Goal: Information Seeking & Learning: Learn about a topic

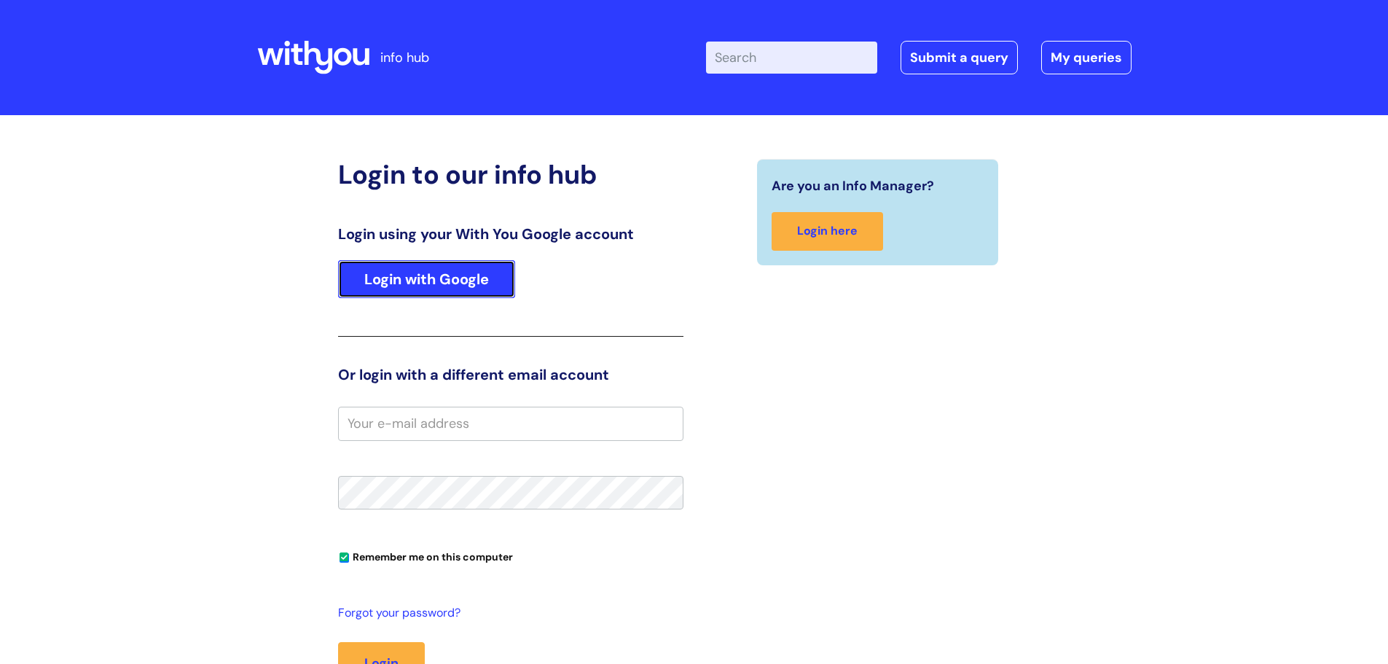
click at [397, 286] on link "Login with Google" at bounding box center [426, 279] width 177 height 38
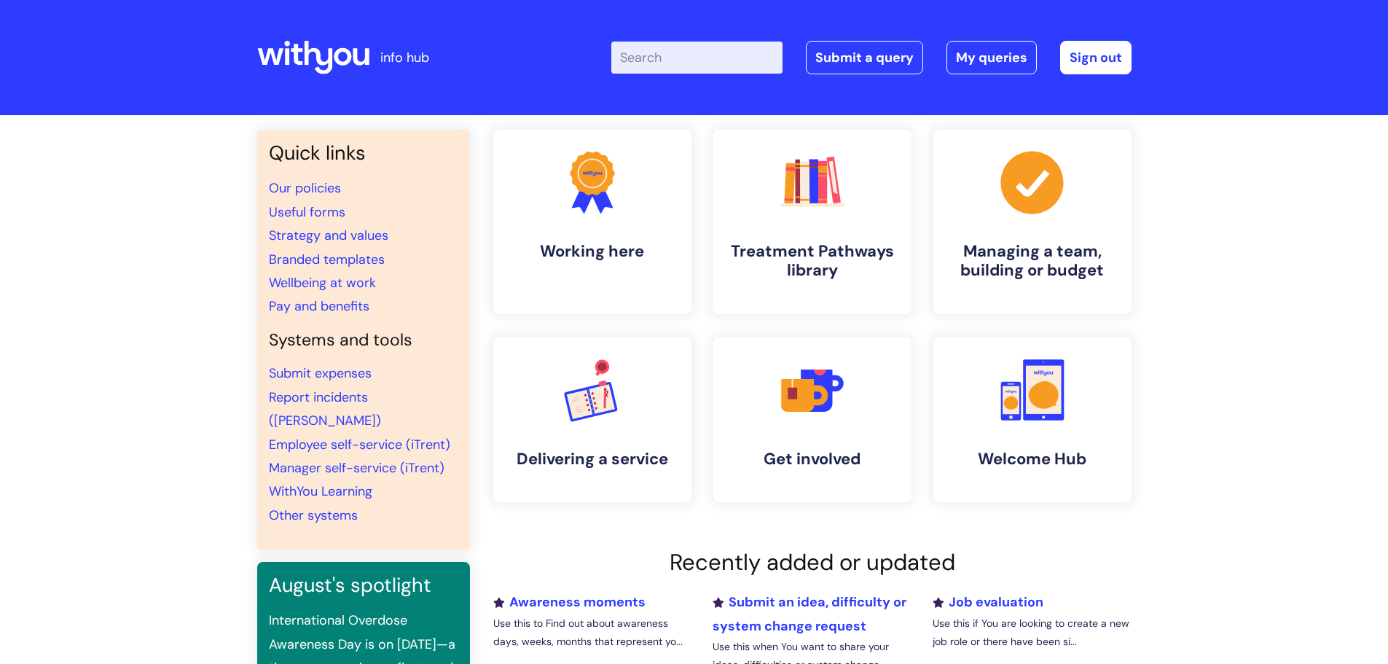
click at [699, 60] on input "Enter your search term here..." at bounding box center [696, 58] width 171 height 32
type input "leaving"
click button "Search" at bounding box center [0, 0] width 0 height 0
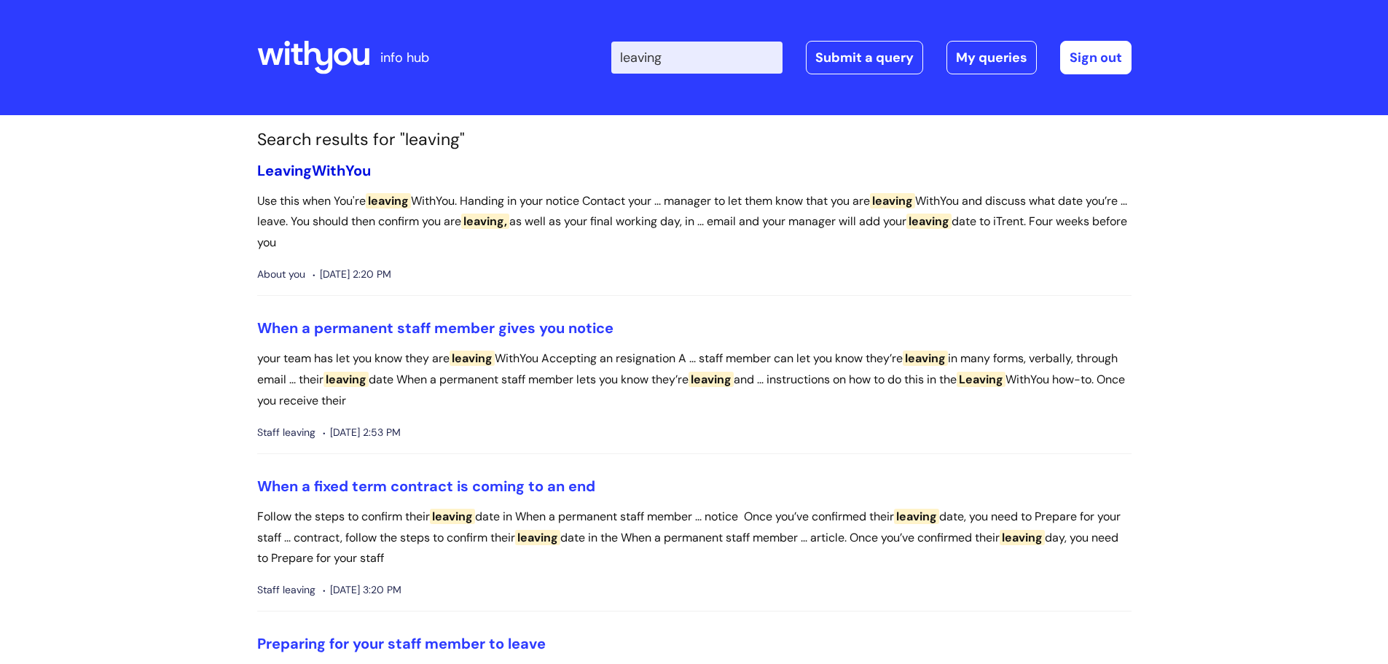
click at [318, 174] on link "Leaving WithYou" at bounding box center [314, 170] width 114 height 19
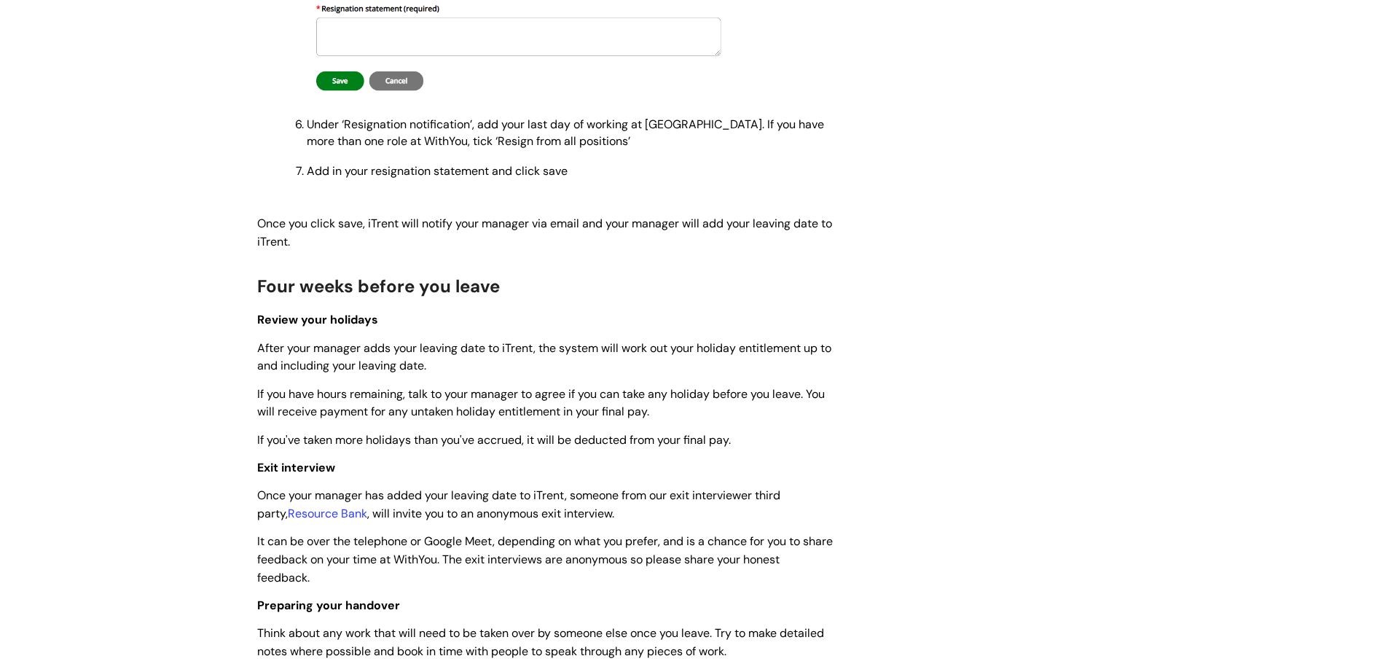
scroll to position [1093, 0]
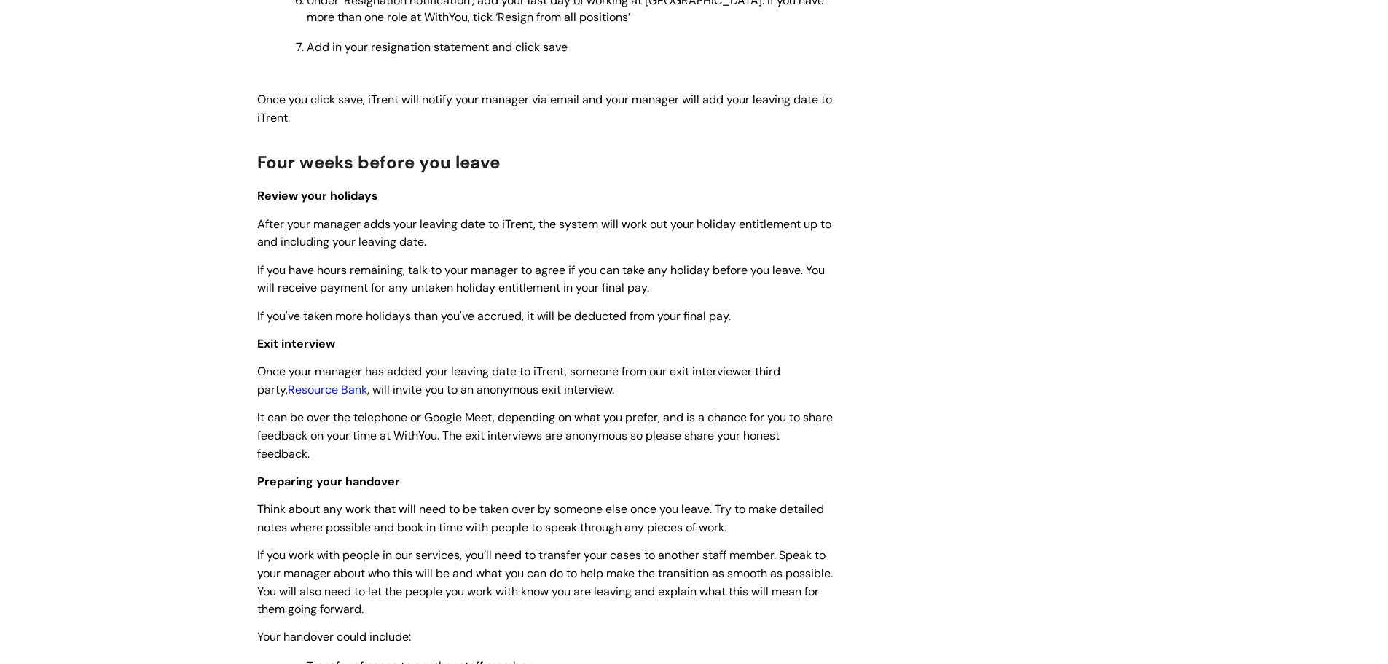
click at [288, 382] on link "Resource Bank" at bounding box center [327, 389] width 79 height 15
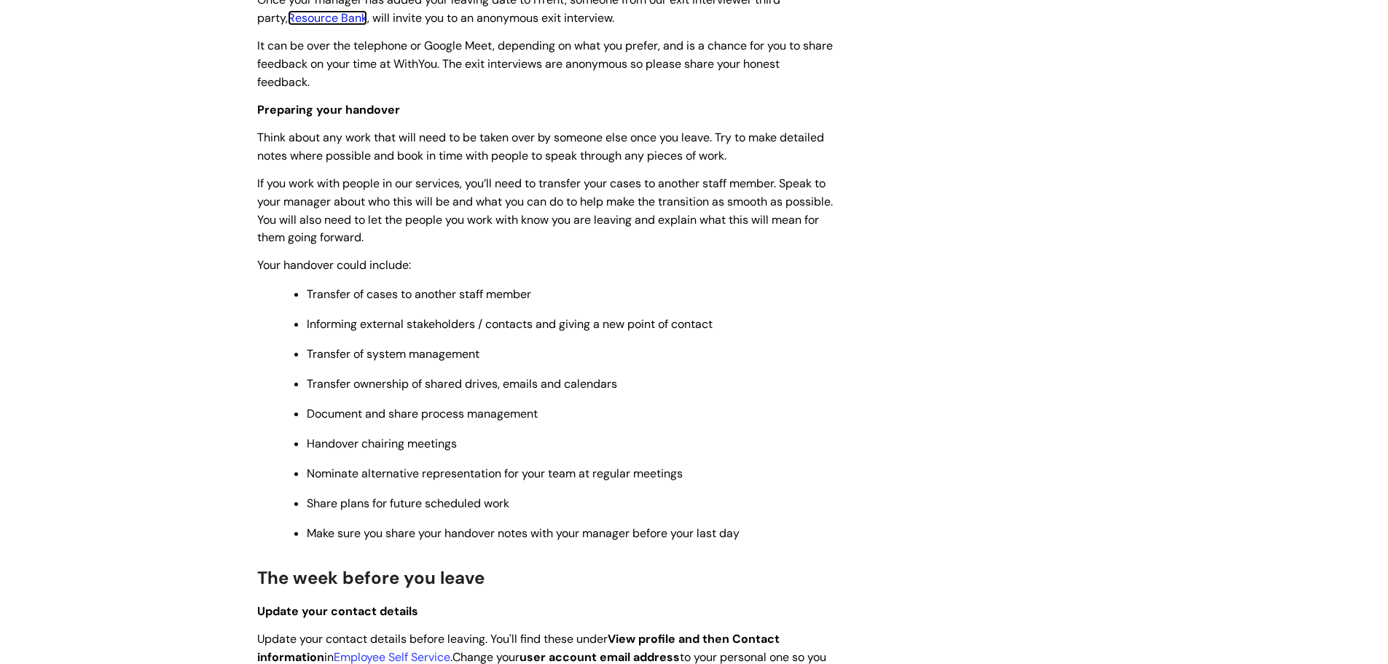
scroll to position [1457, 0]
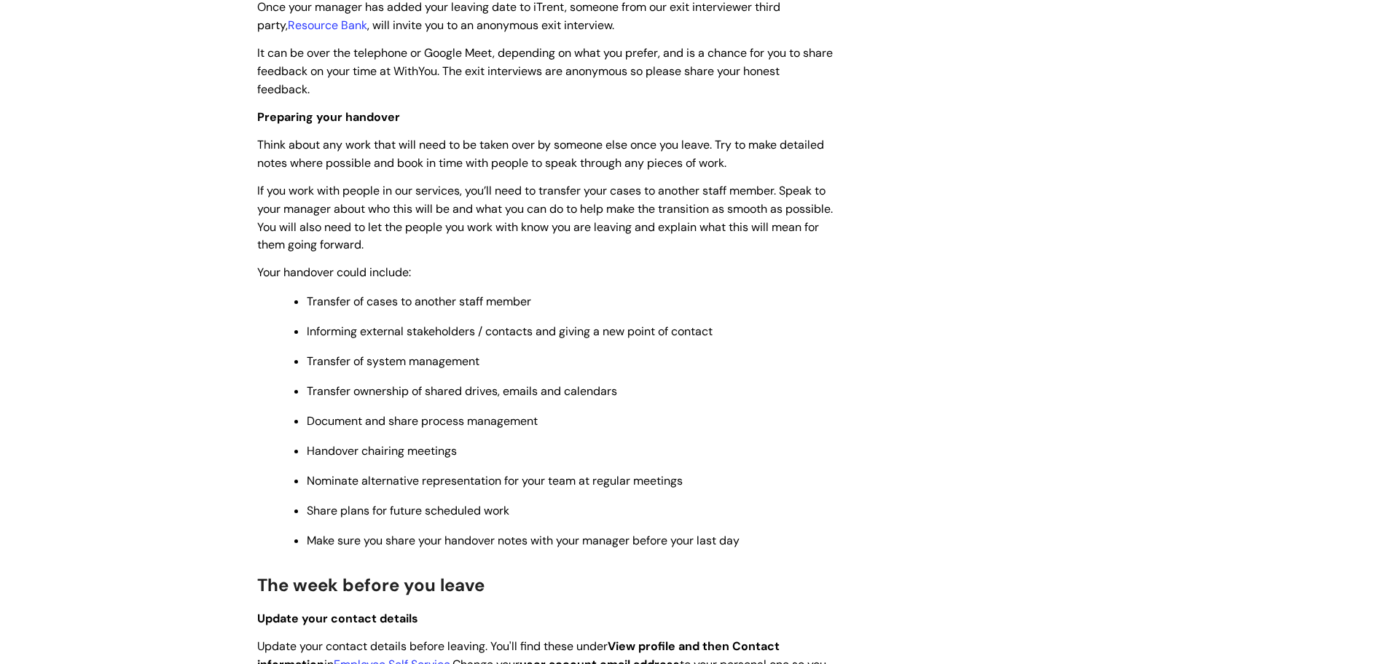
click at [193, 221] on div "Info Hub Categories Working here About you Leaving WithYou Modified on: Wed, 30…" at bounding box center [694, 642] width 1388 height 3968
click at [253, 210] on div "Leaving WithYou Modified on: Wed, 30 Jul, 2025 at 2:48 PM Use this when You're …" at bounding box center [544, 668] width 597 height 3887
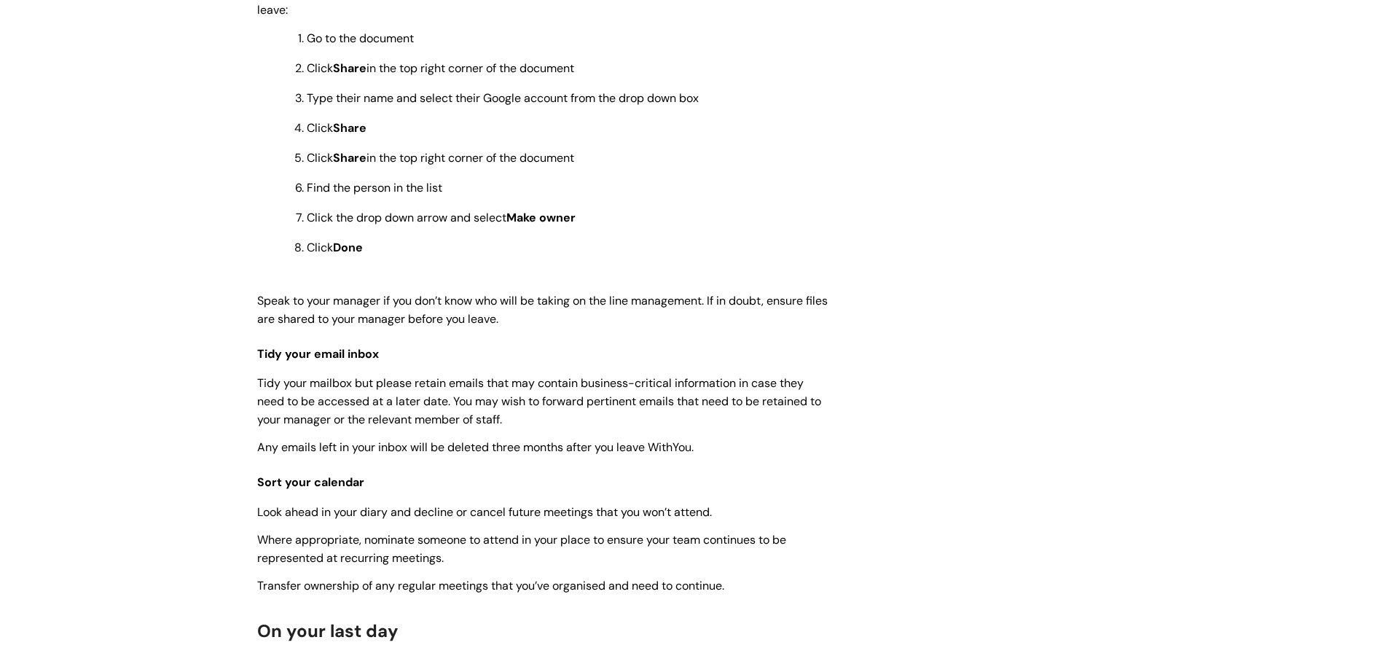
scroll to position [2768, 0]
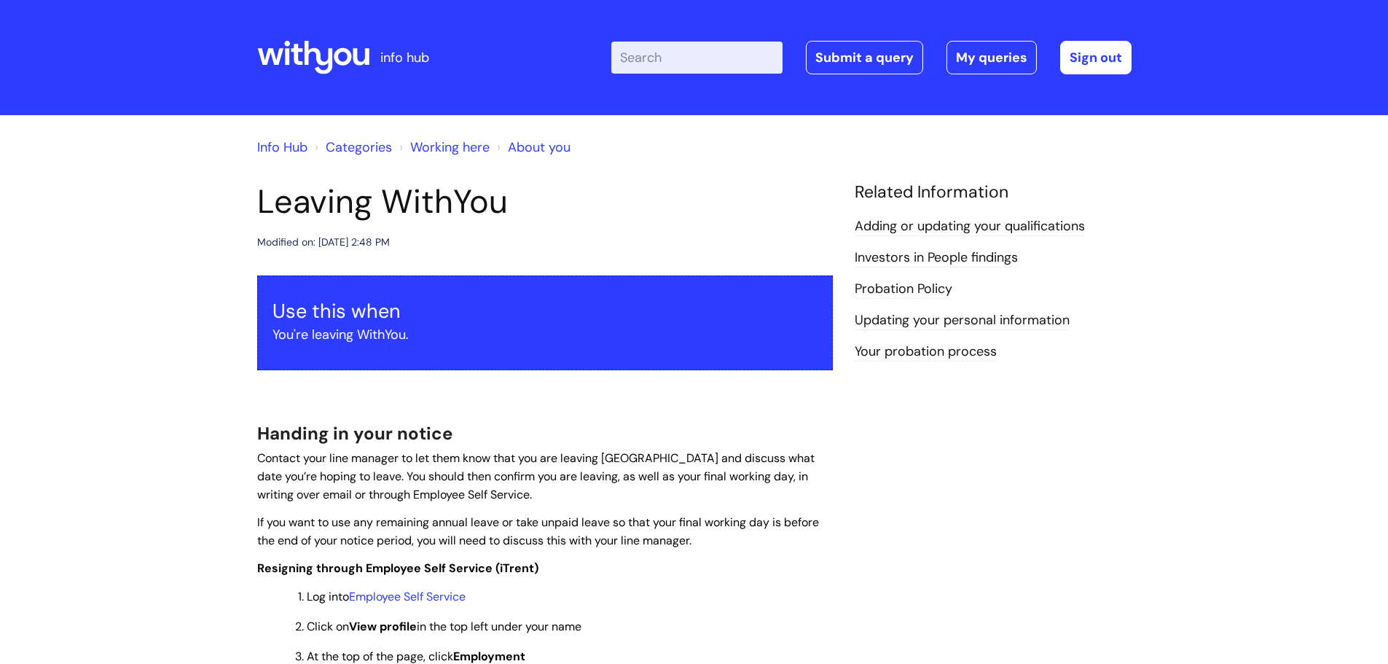
scroll to position [1821, 0]
